Goal: Information Seeking & Learning: Learn about a topic

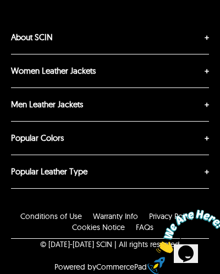
scroll to position [329, 0]
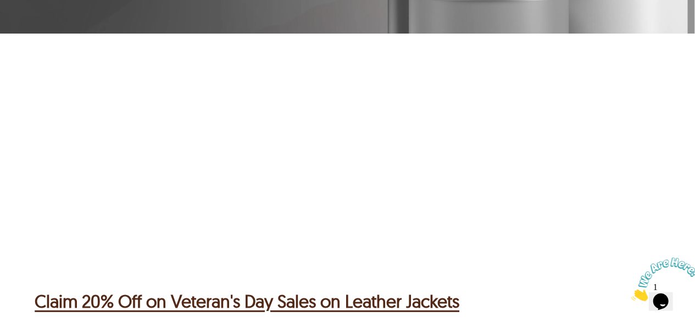
scroll to position [1447, 0]
drag, startPoint x: 219, startPoint y: 179, endPoint x: 170, endPoint y: 130, distance: 69.6
copy p "I order aviator leather jacket from SCIN during their memorial day campaign. I …"
drag, startPoint x: 18, startPoint y: 83, endPoint x: 543, endPoint y: 225, distance: 543.5
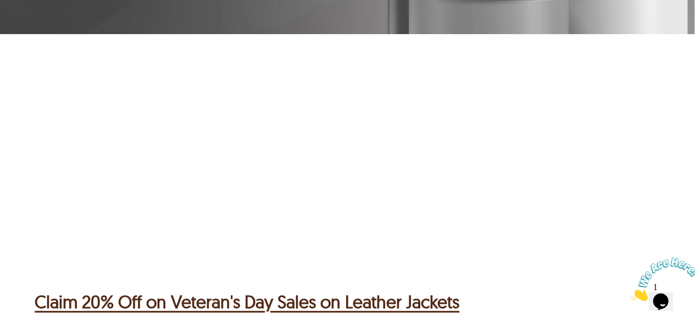
click at [543, 225] on div "Whenever I order jackets from SCIN, I find a lots of customization. I don’t nee…" at bounding box center [579, 146] width 1159 height 183
copy div "I recently buy a bomber leather jacket. The price is average, the leather is re…"
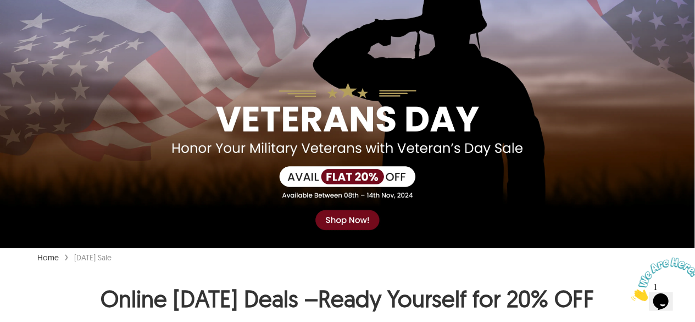
scroll to position [0, 0]
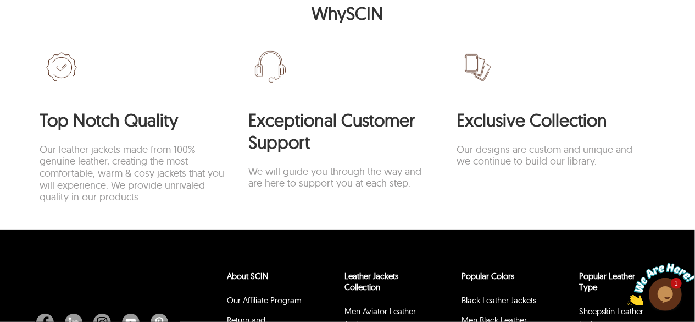
scroll to position [2432, 0]
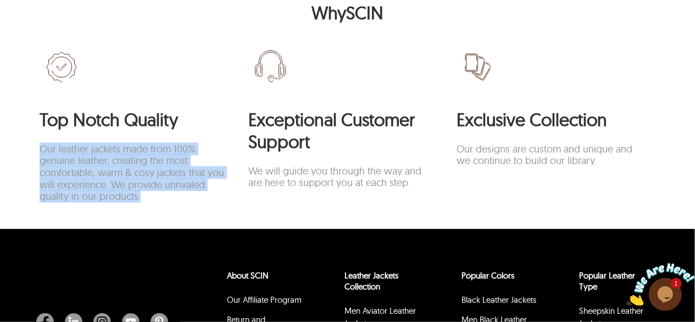
drag, startPoint x: 141, startPoint y: 228, endPoint x: 37, endPoint y: 186, distance: 112.0
click at [37, 186] on section "Top Notch Quality Our leather jackets made from 100% genuine leather, creating …" at bounding box center [348, 120] width 626 height 189
copy p "Our leather jackets made from 100% genuine leather, creating the most comfortab…"
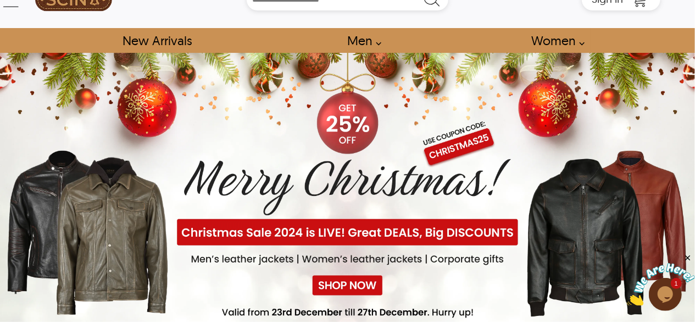
scroll to position [31, 0]
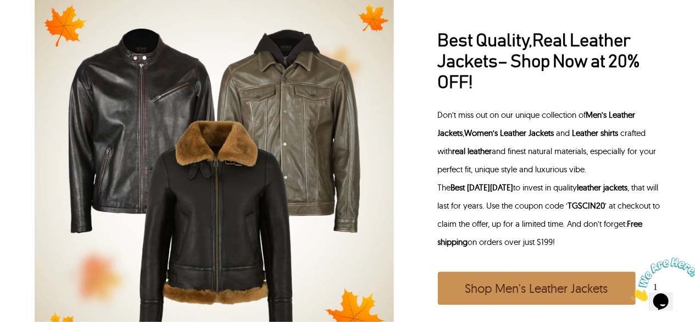
scroll to position [344, 0]
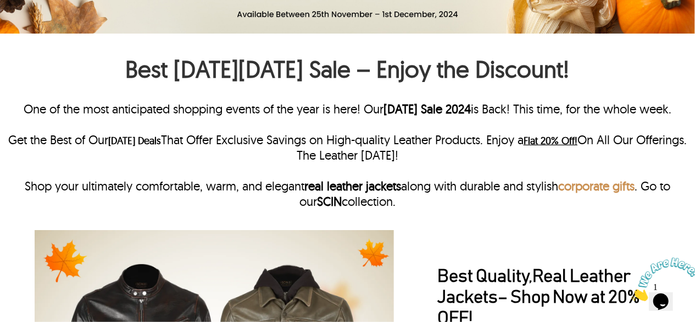
click at [592, 186] on strong "corporate gifts" at bounding box center [597, 185] width 76 height 15
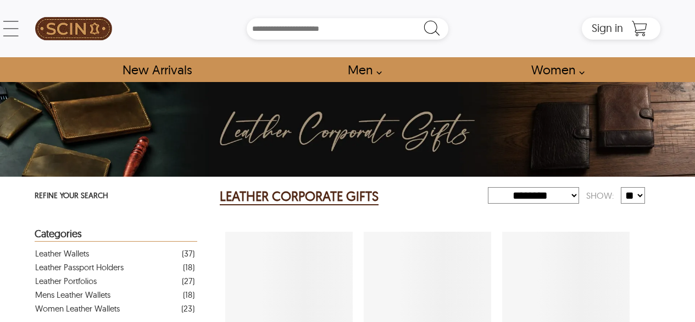
select select "********"
